Goal: Find specific page/section: Find specific page/section

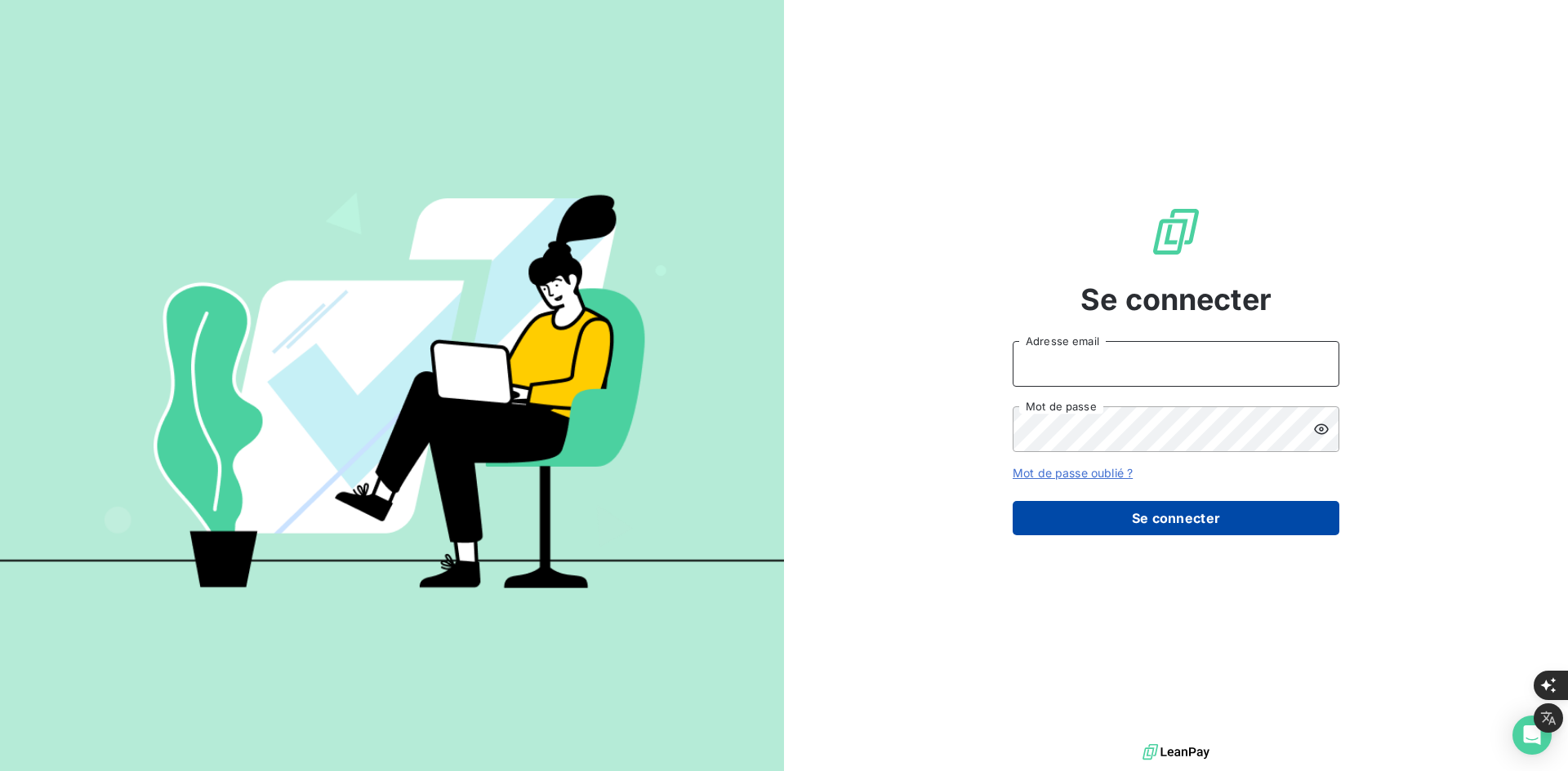
type input "julien.baudis@ecores.fr"
click at [1168, 530] on button "Se connecter" at bounding box center [1176, 518] width 327 height 35
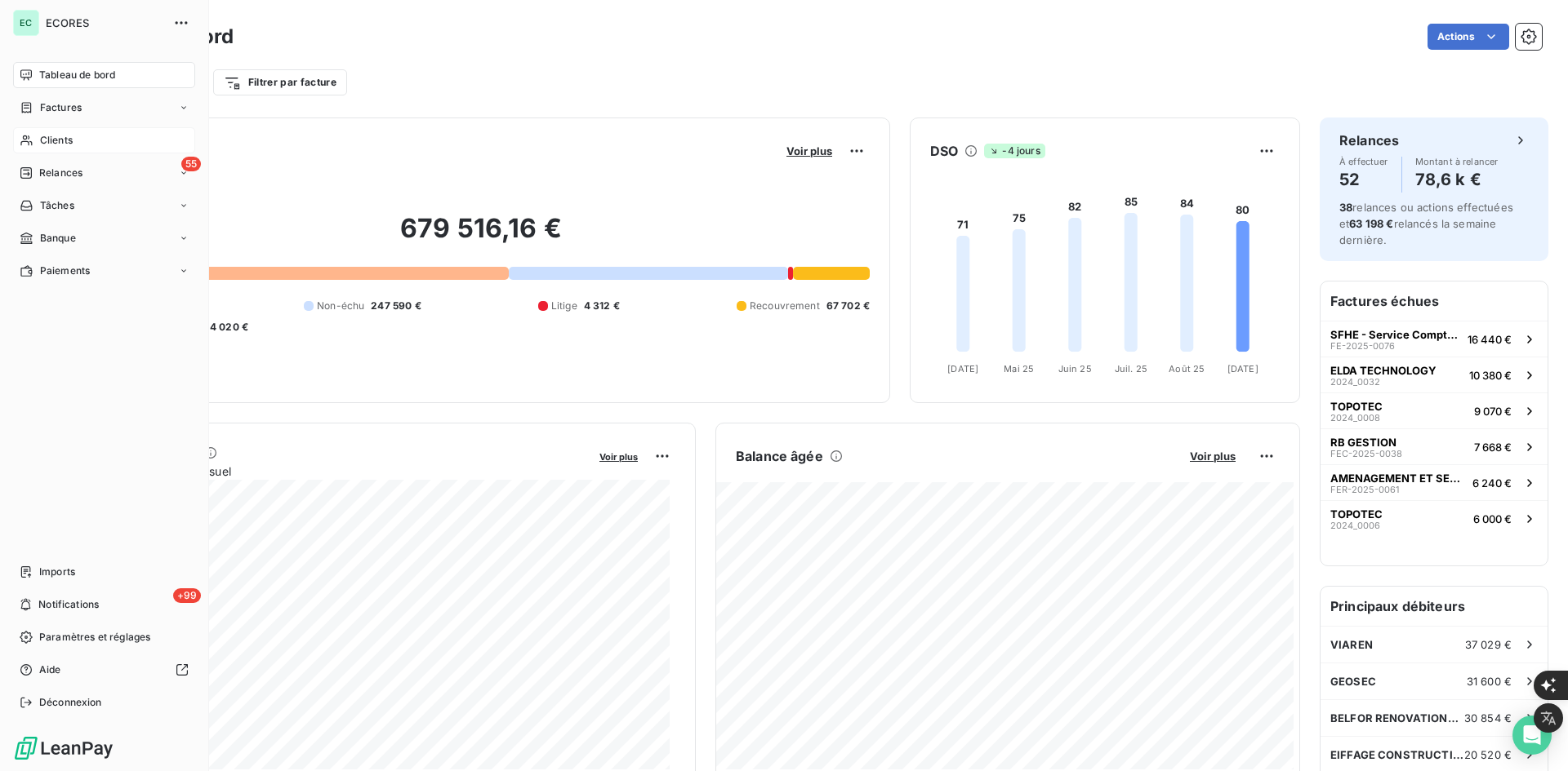
click at [72, 144] on span "Clients" at bounding box center [56, 141] width 33 height 15
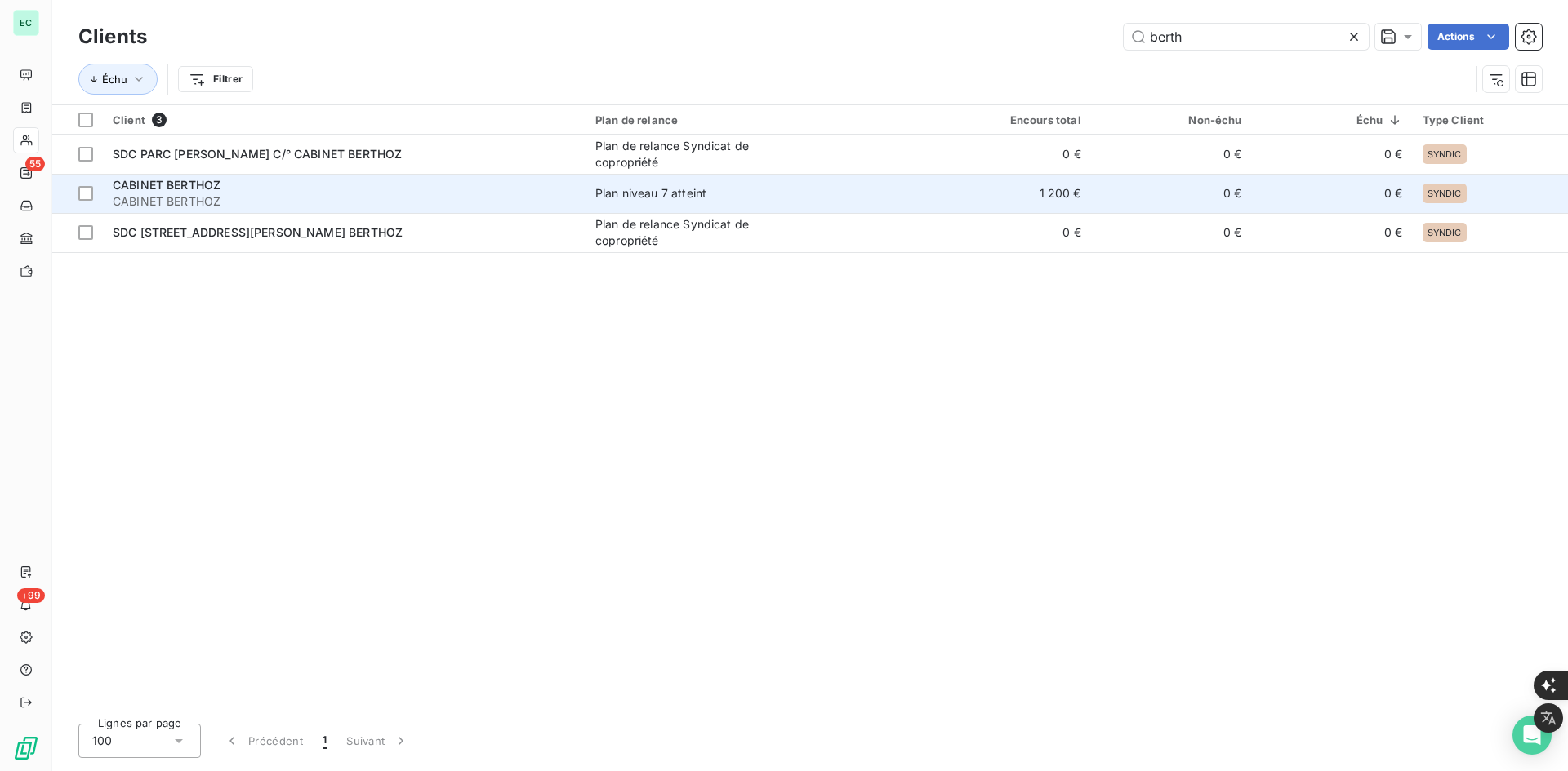
type input "berth"
click at [220, 181] on span "CABINET BERTHOZ" at bounding box center [166, 185] width 107 height 14
